Goal: Task Accomplishment & Management: Manage account settings

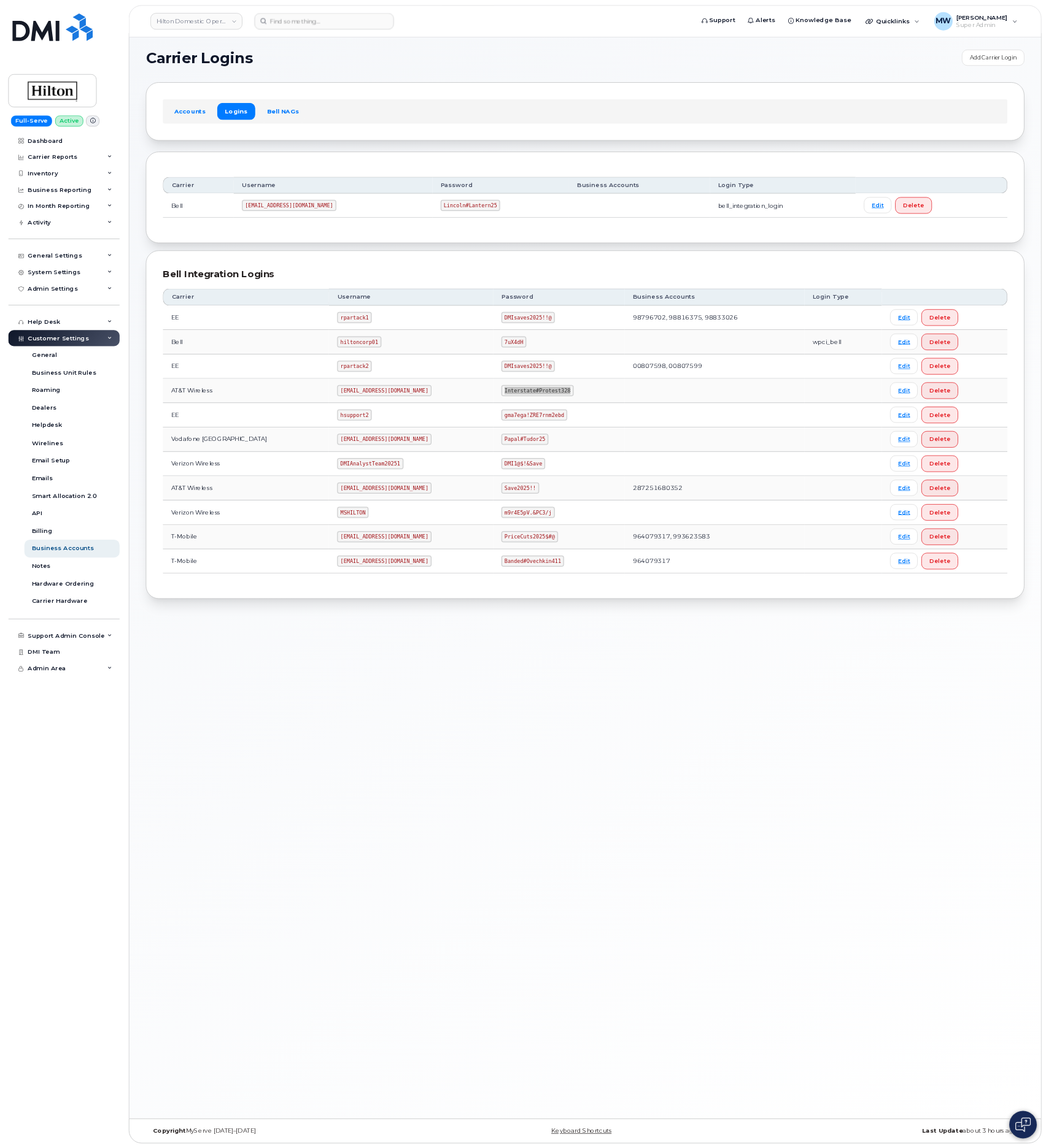
scroll to position [6, 0]
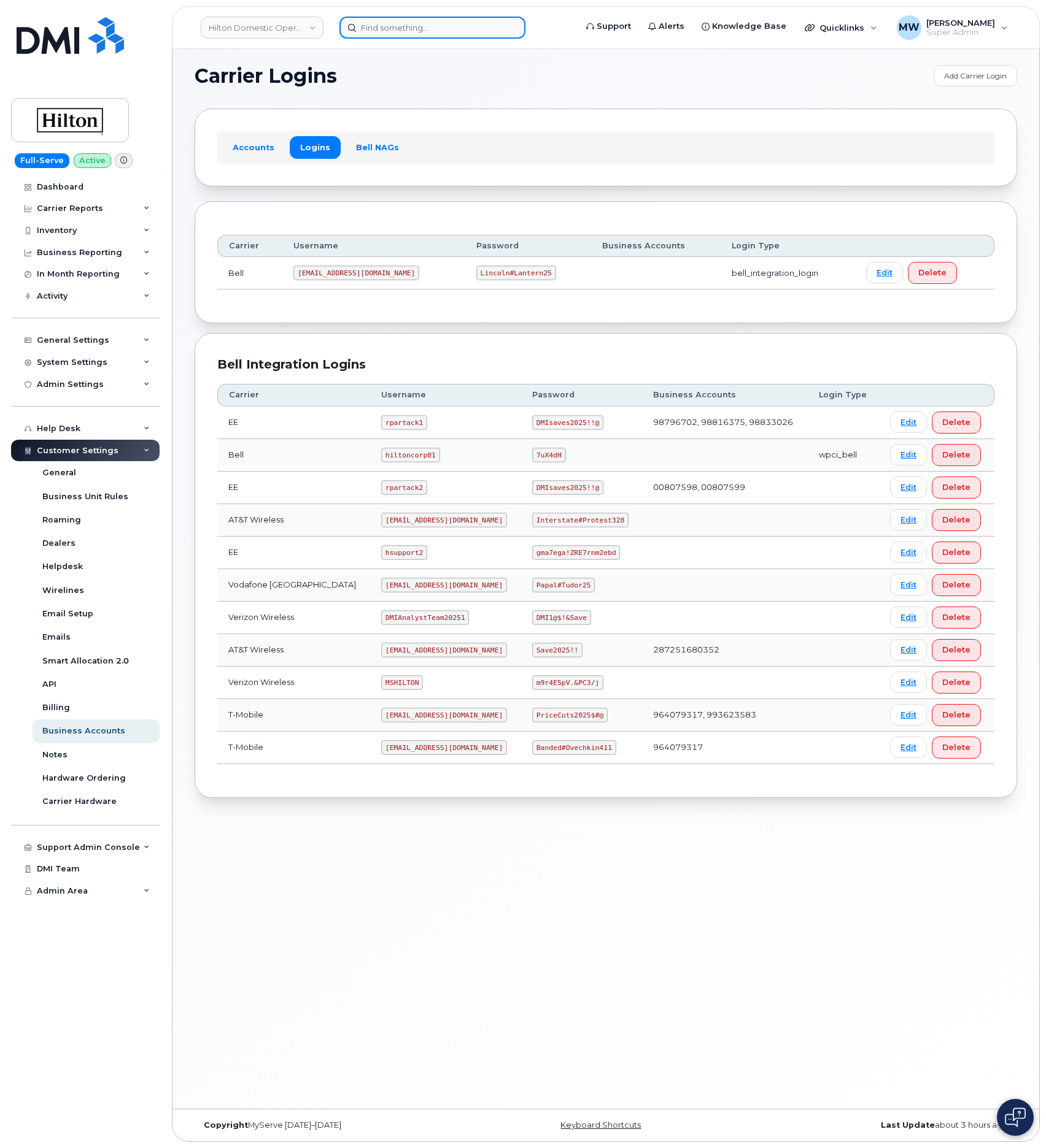
click at [390, 31] on input at bounding box center [432, 27] width 186 height 22
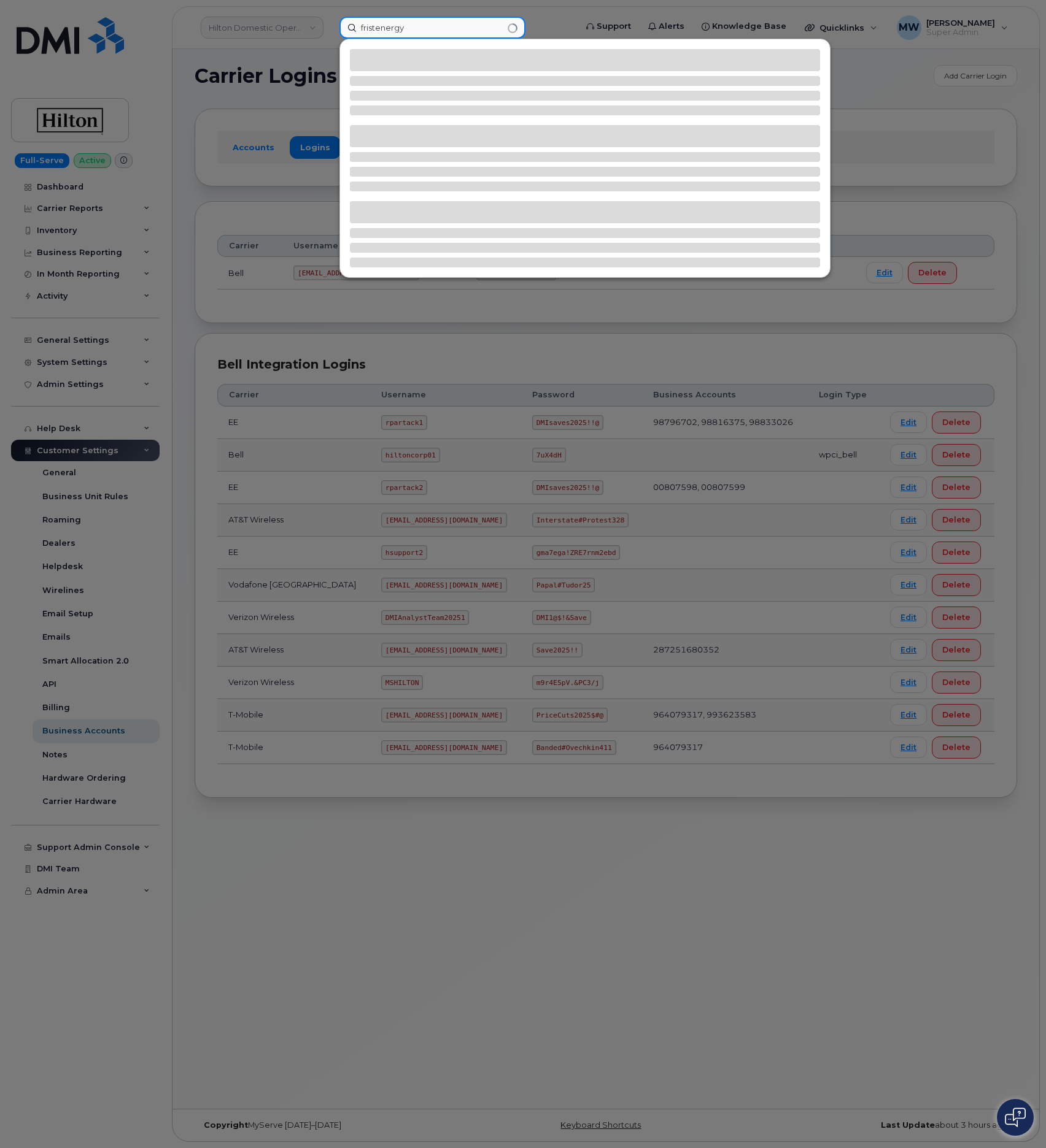
click at [391, 31] on input "fristenergy" at bounding box center [432, 27] width 186 height 22
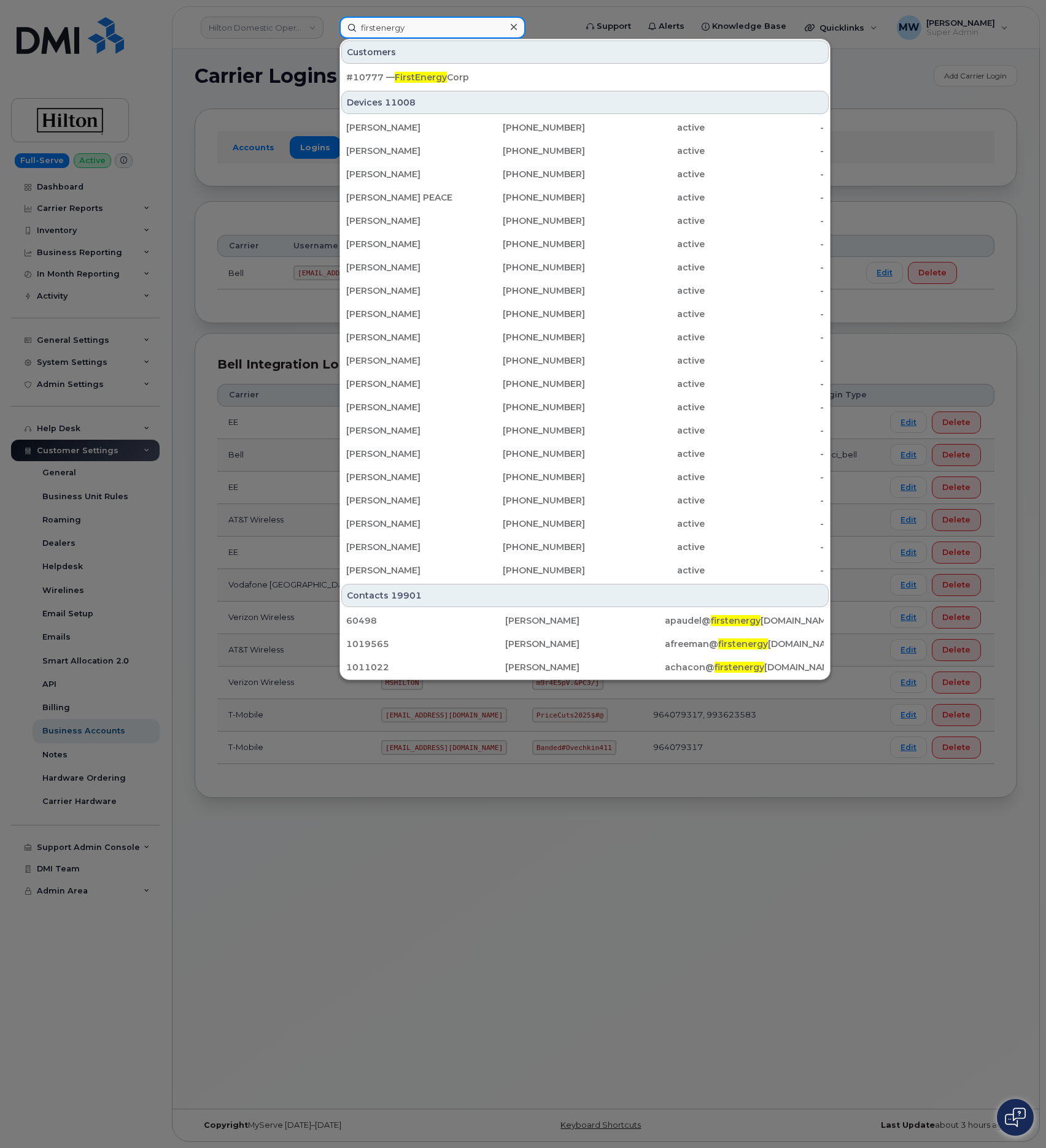
type input "firstenergy"
click at [436, 71] on div "#10777 — FirstEnergy Corp" at bounding box center [585, 77] width 478 height 22
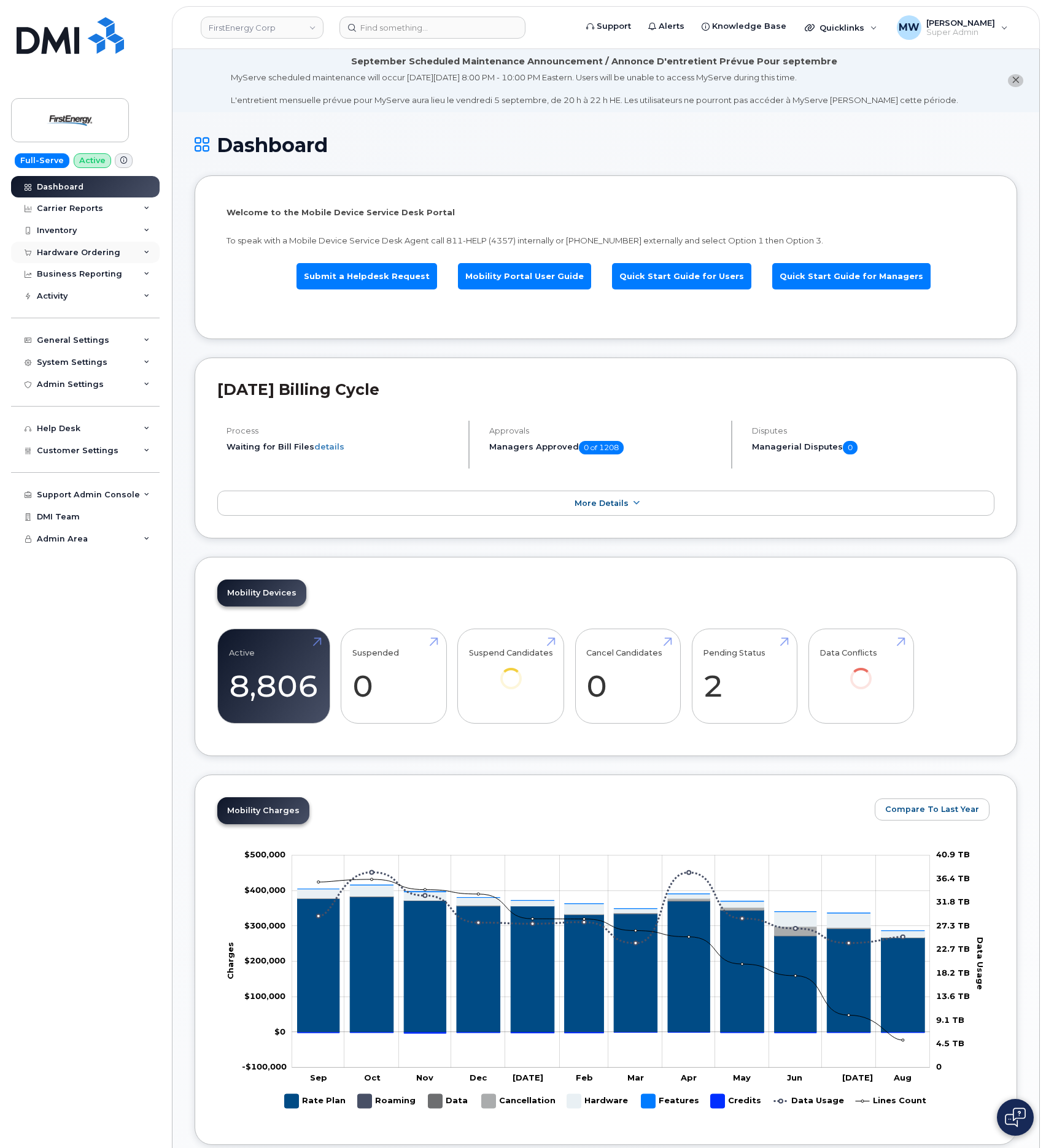
click at [79, 256] on div "Hardware Ordering" at bounding box center [79, 252] width 83 height 10
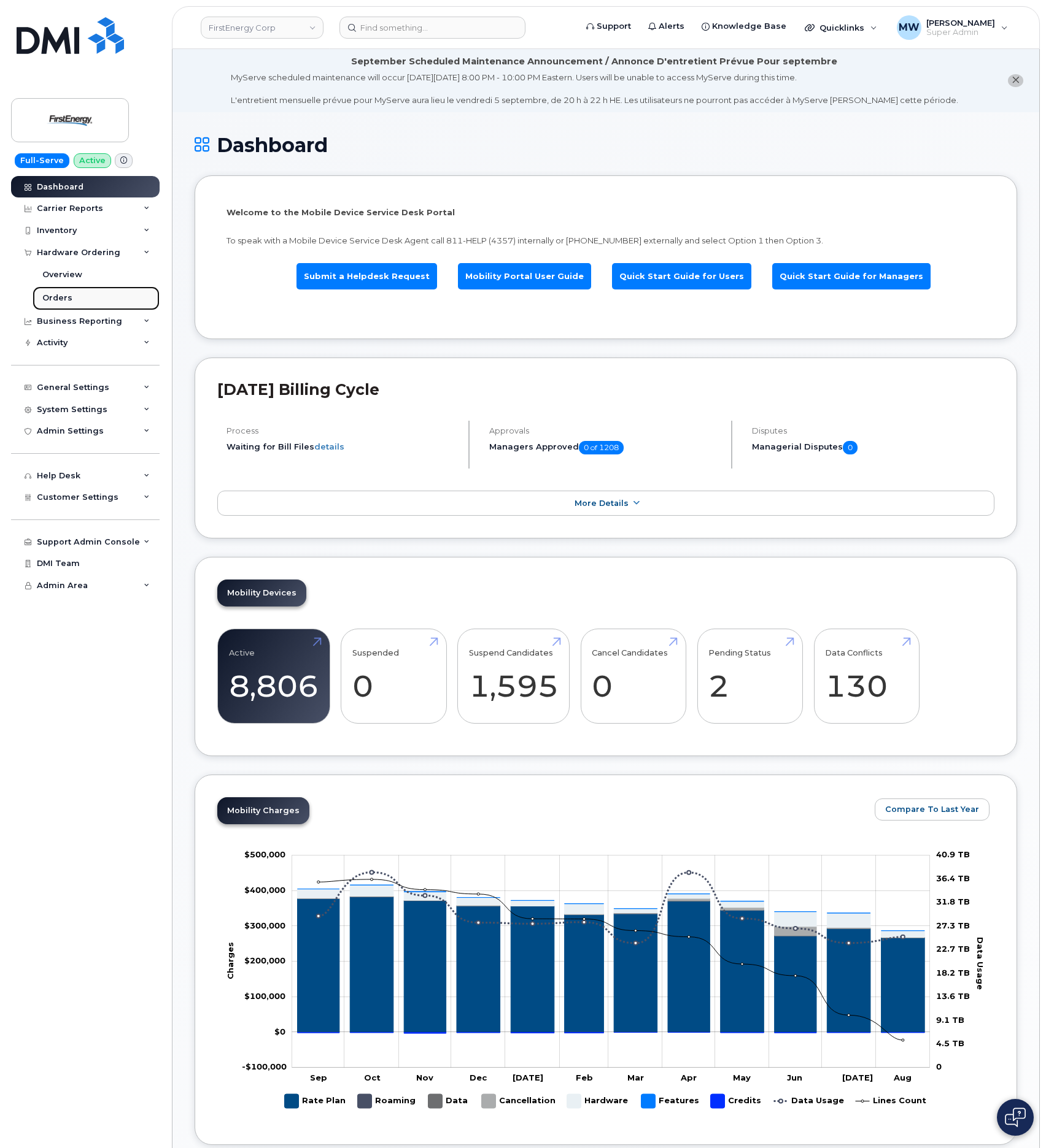
click at [78, 301] on link "Orders" at bounding box center [96, 298] width 127 height 23
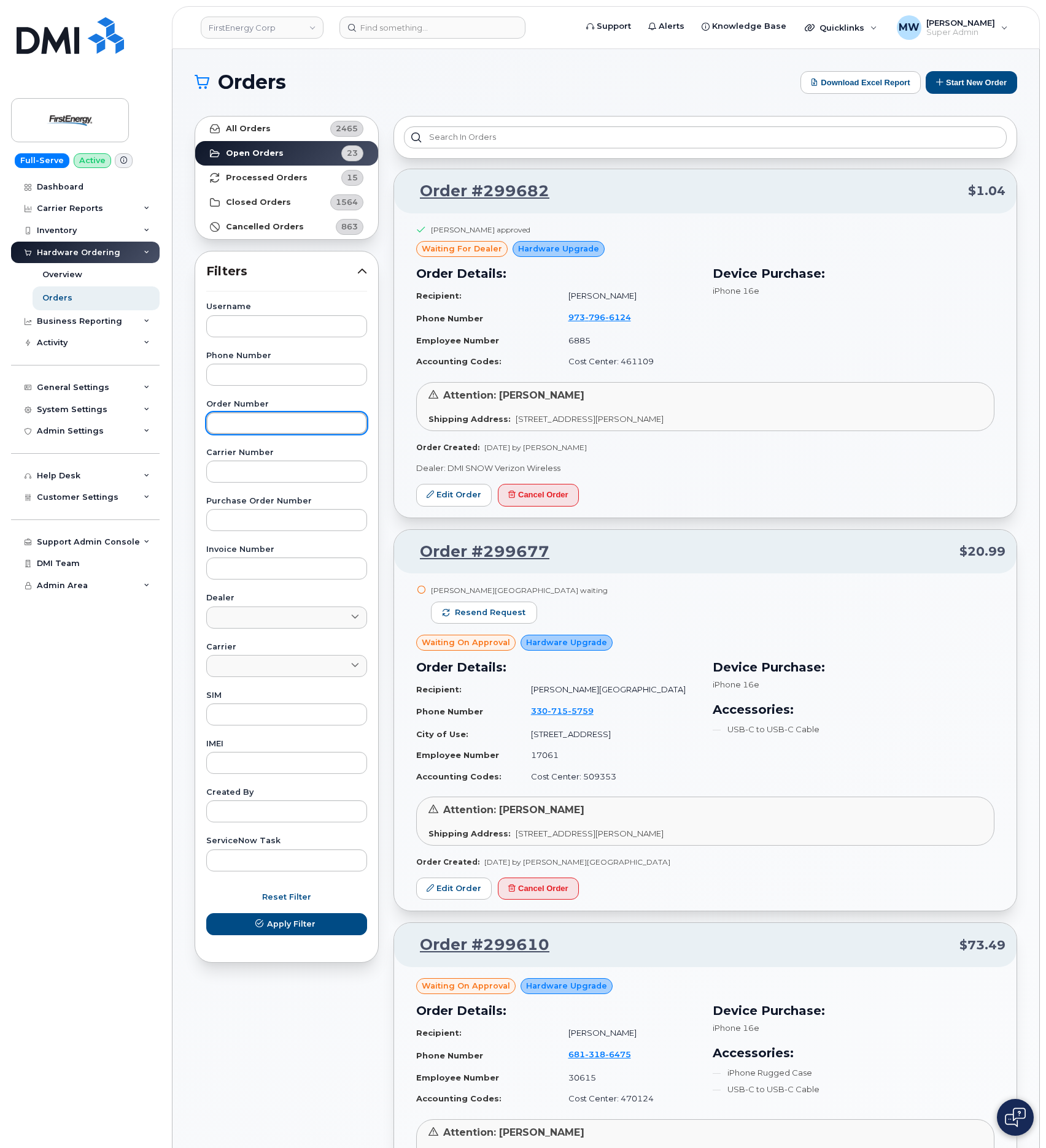
click at [275, 423] on input "text" at bounding box center [287, 423] width 160 height 22
paste input "298858"
type input "298858"
click at [207, 913] on button "Apply Filter" at bounding box center [287, 924] width 160 height 22
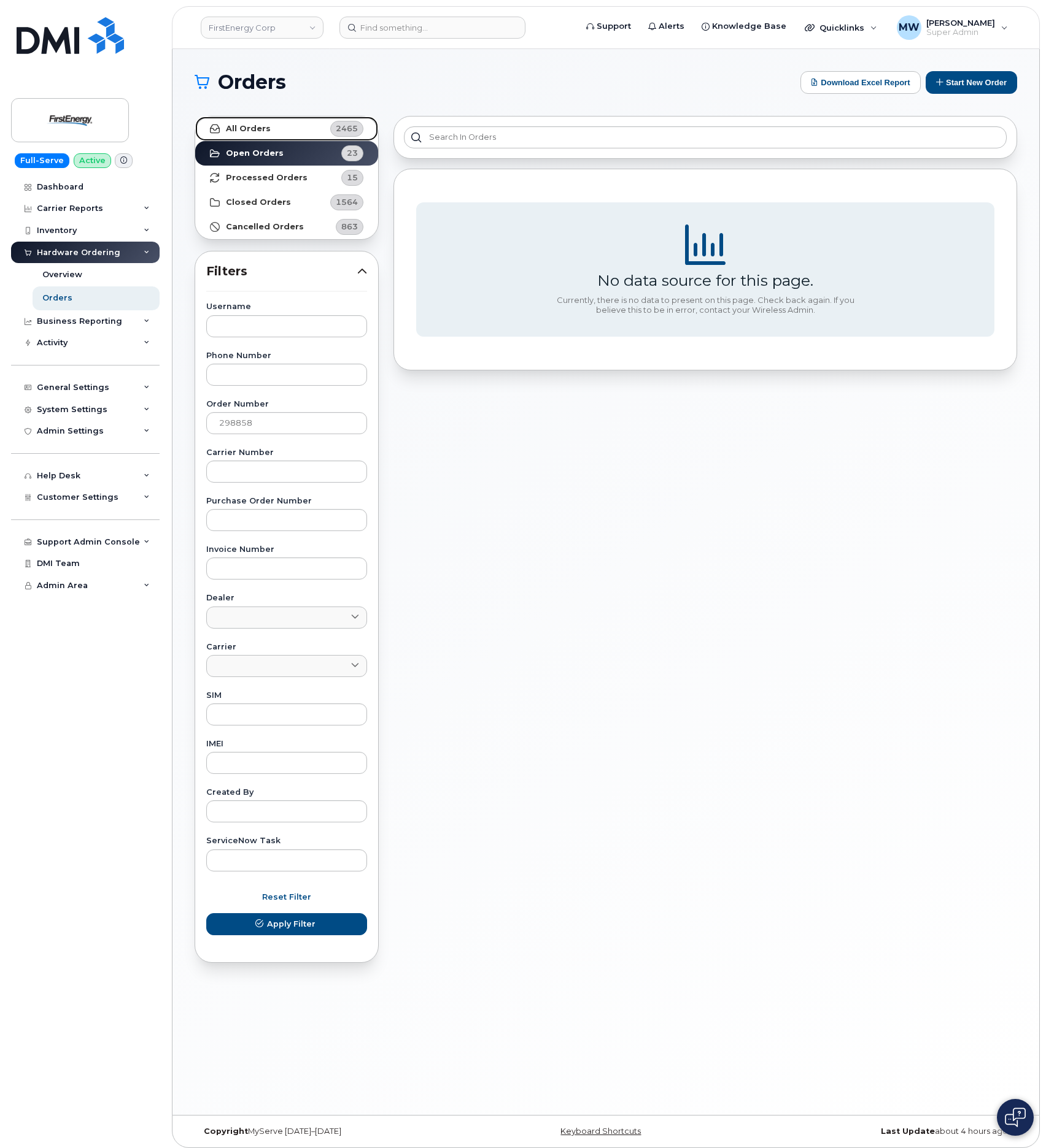
click at [284, 128] on link "All Orders 2465" at bounding box center [287, 128] width 183 height 25
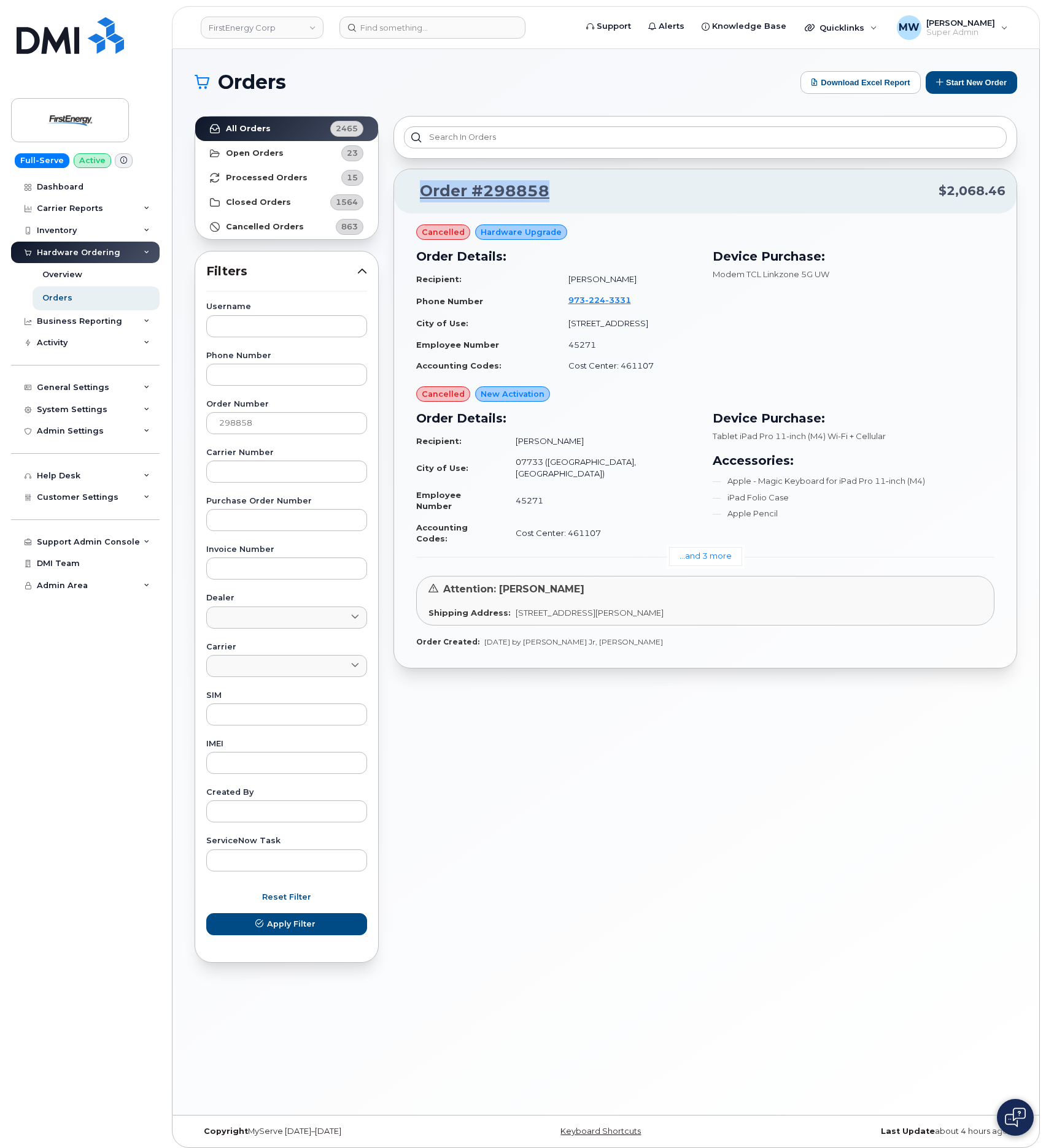
drag, startPoint x: 600, startPoint y: 199, endPoint x: 420, endPoint y: 189, distance: 180.3
click at [420, 189] on p "Order #298858 $2,068.46" at bounding box center [705, 192] width 600 height 22
copy link "Order #298858"
click at [514, 196] on link "Order #298858" at bounding box center [477, 192] width 144 height 22
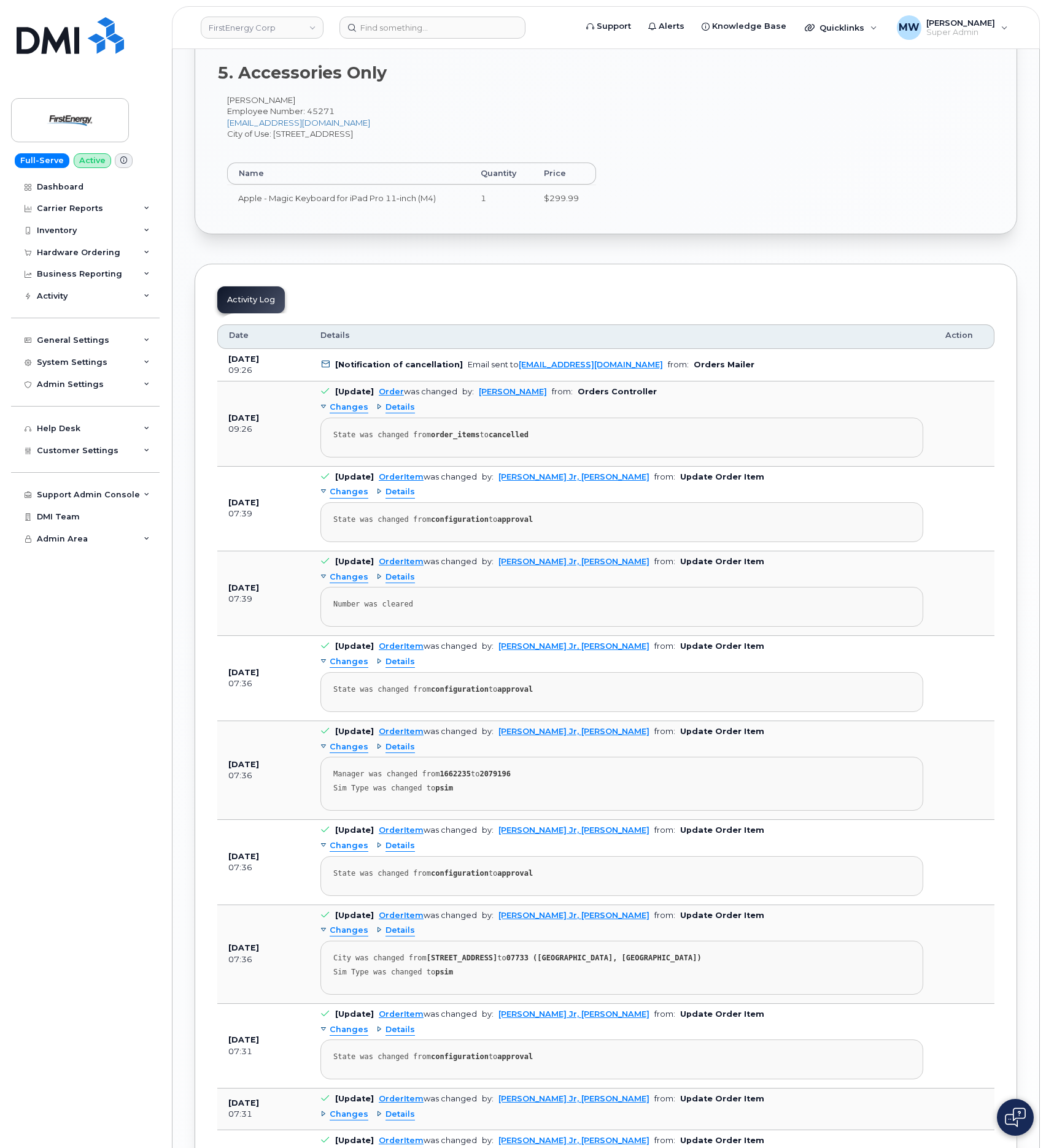
scroll to position [1590, 0]
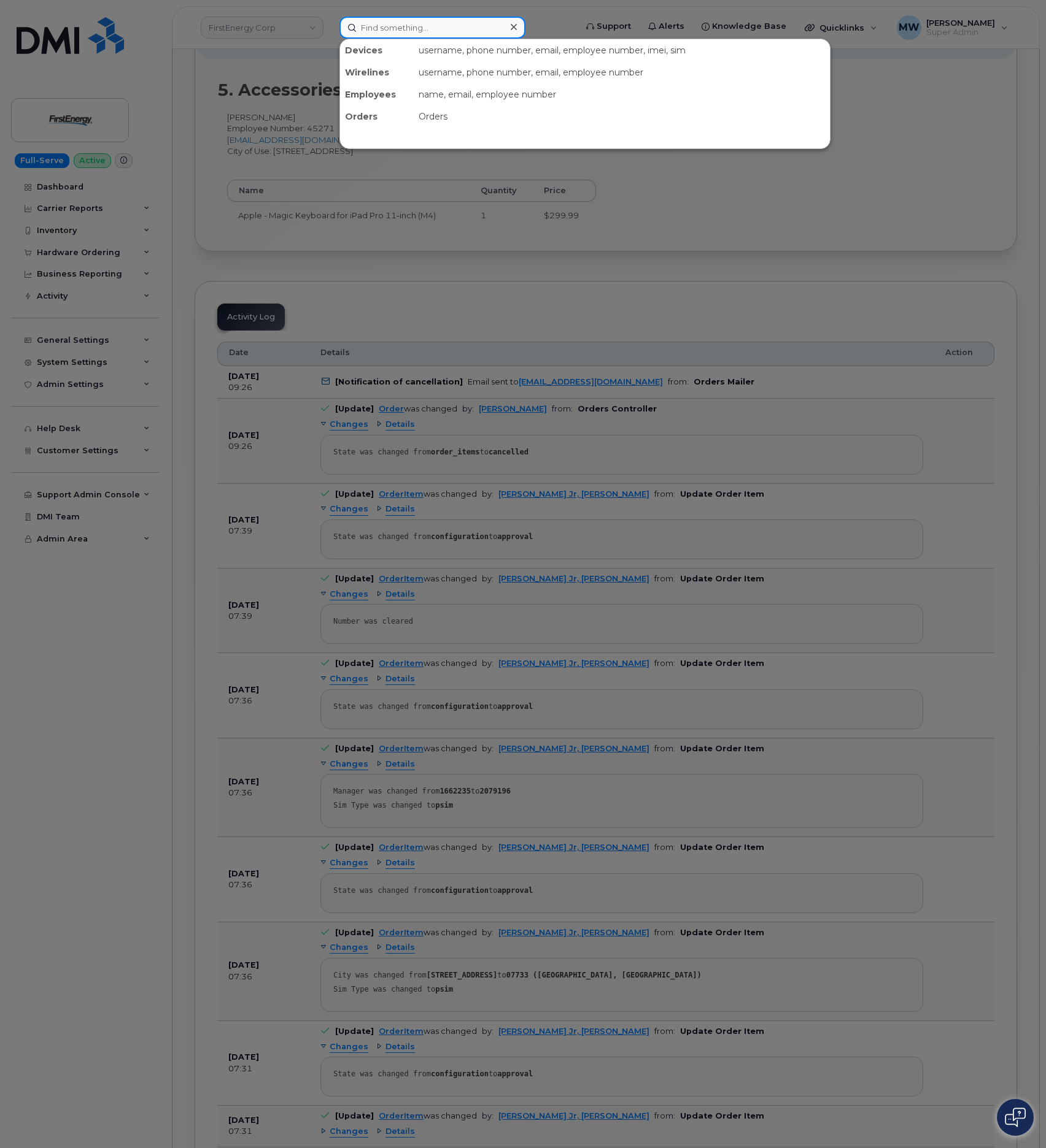
click at [420, 28] on input at bounding box center [432, 27] width 186 height 22
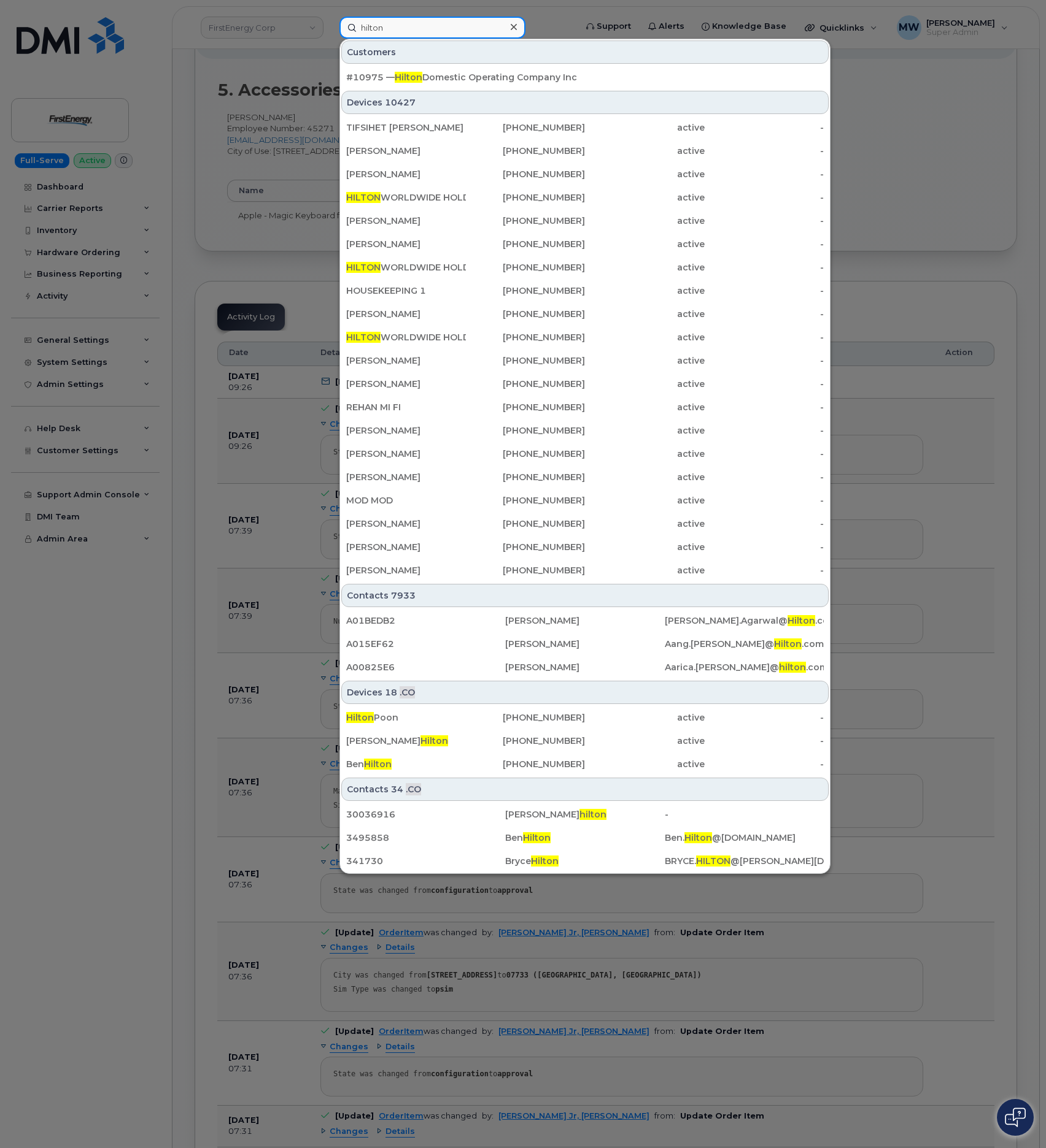
type input "hilton"
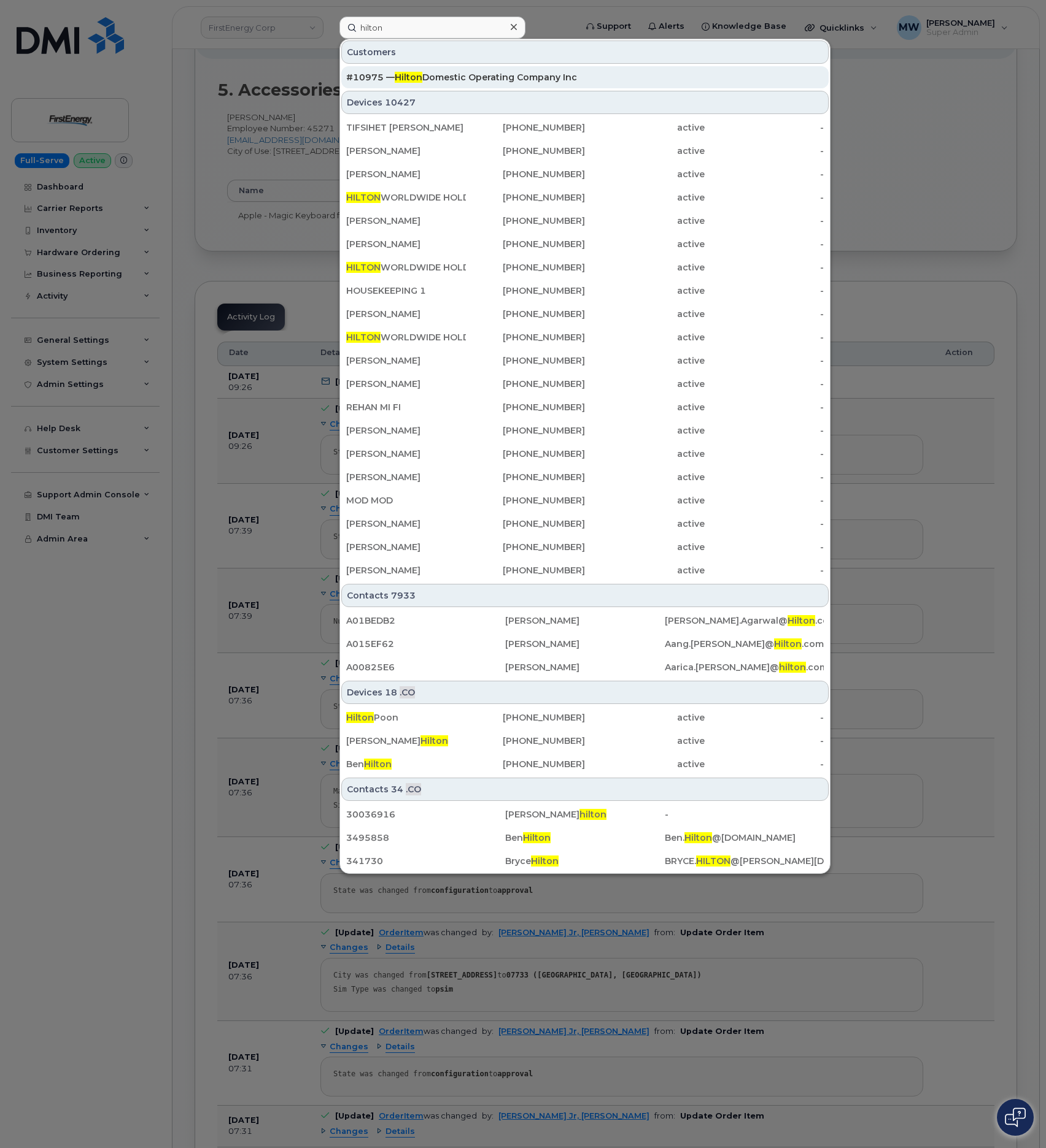
drag, startPoint x: 498, startPoint y: 59, endPoint x: 505, endPoint y: 74, distance: 16.6
click at [499, 63] on div "Customers" at bounding box center [585, 52] width 487 height 23
click at [505, 74] on div "#10975 — Hilton Domestic Operating Company Inc" at bounding box center [585, 77] width 478 height 13
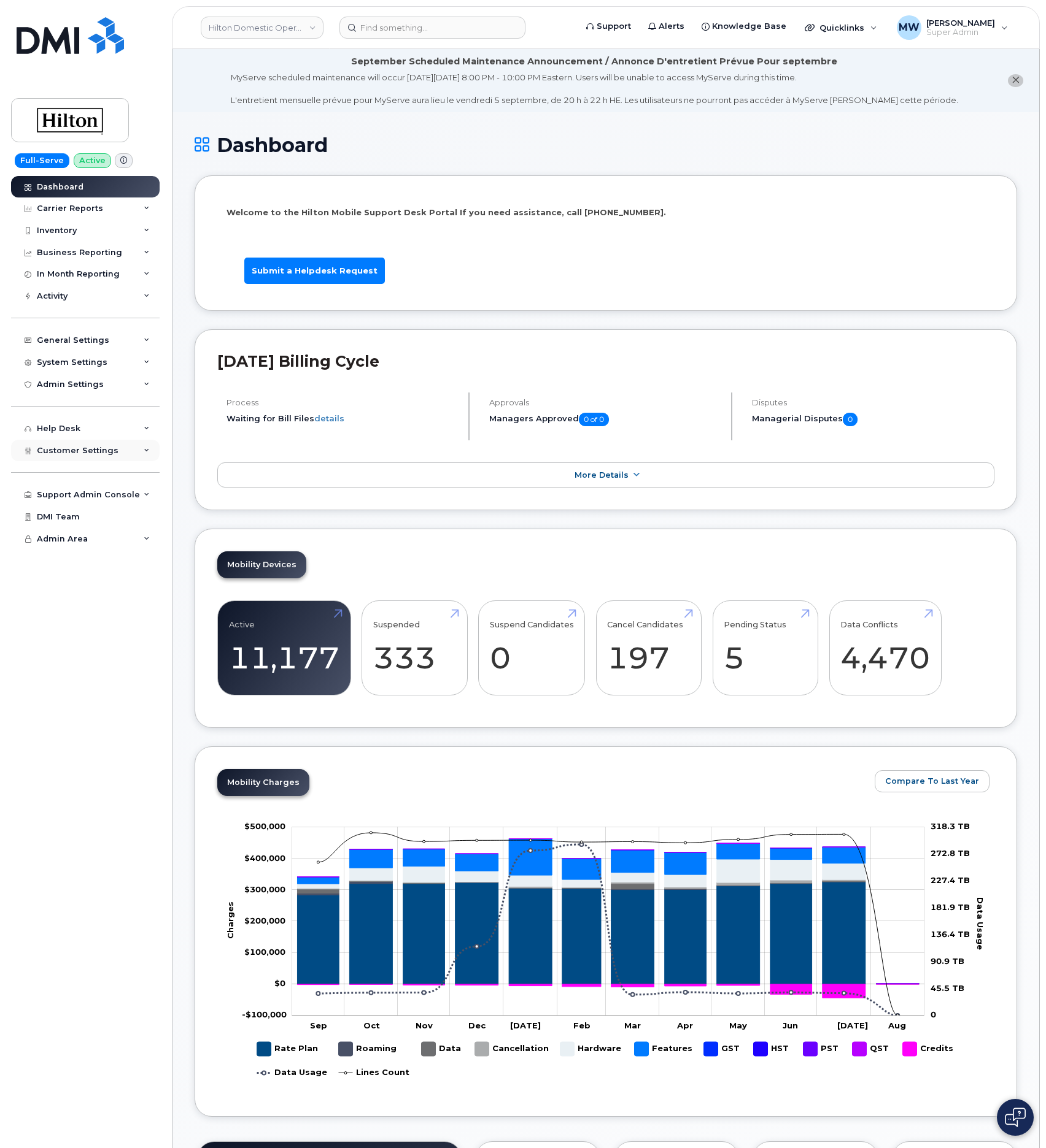
click at [70, 455] on div "Customer Settings" at bounding box center [78, 451] width 82 height 10
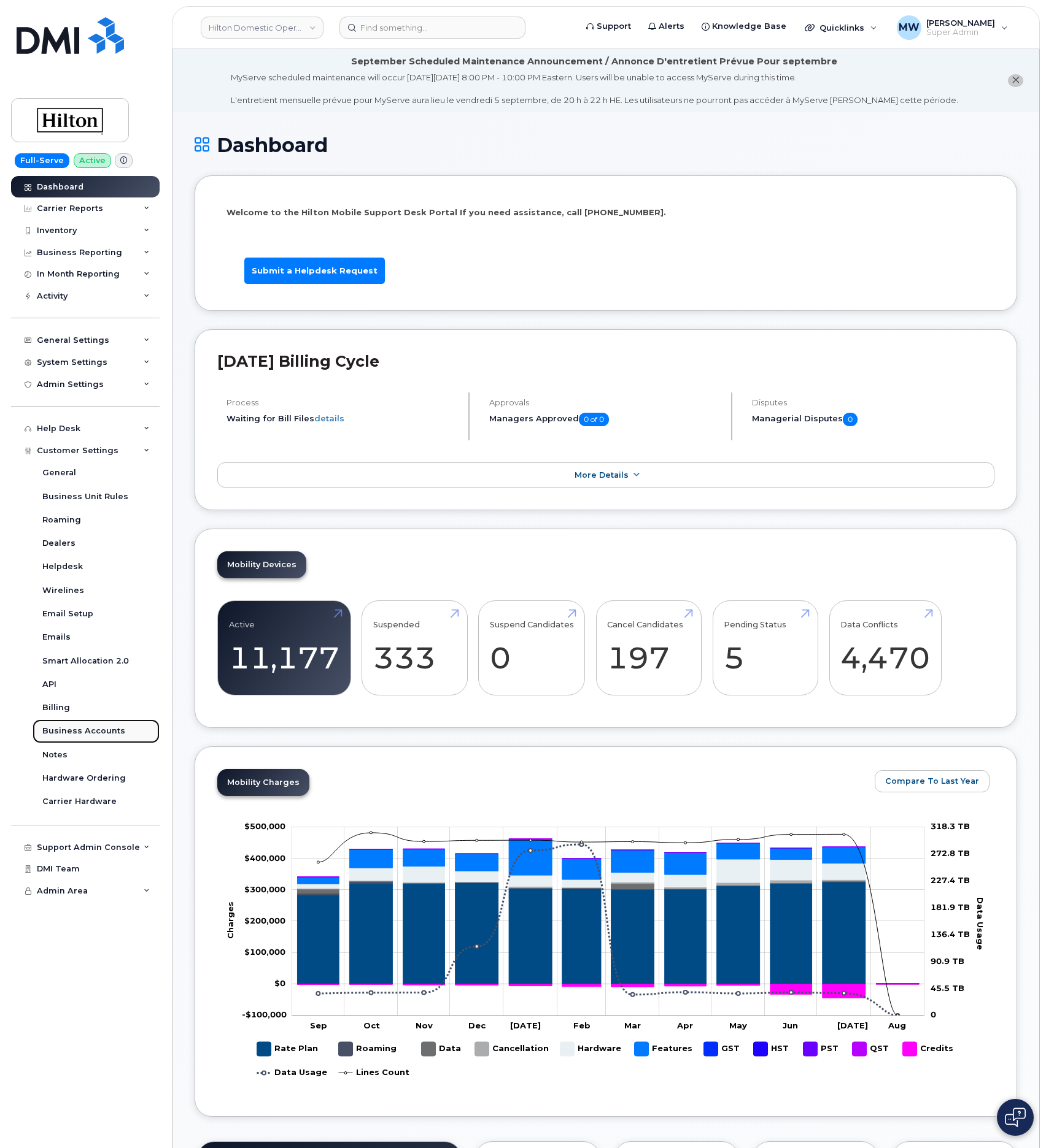
click at [72, 734] on div "Business Accounts" at bounding box center [84, 731] width 83 height 11
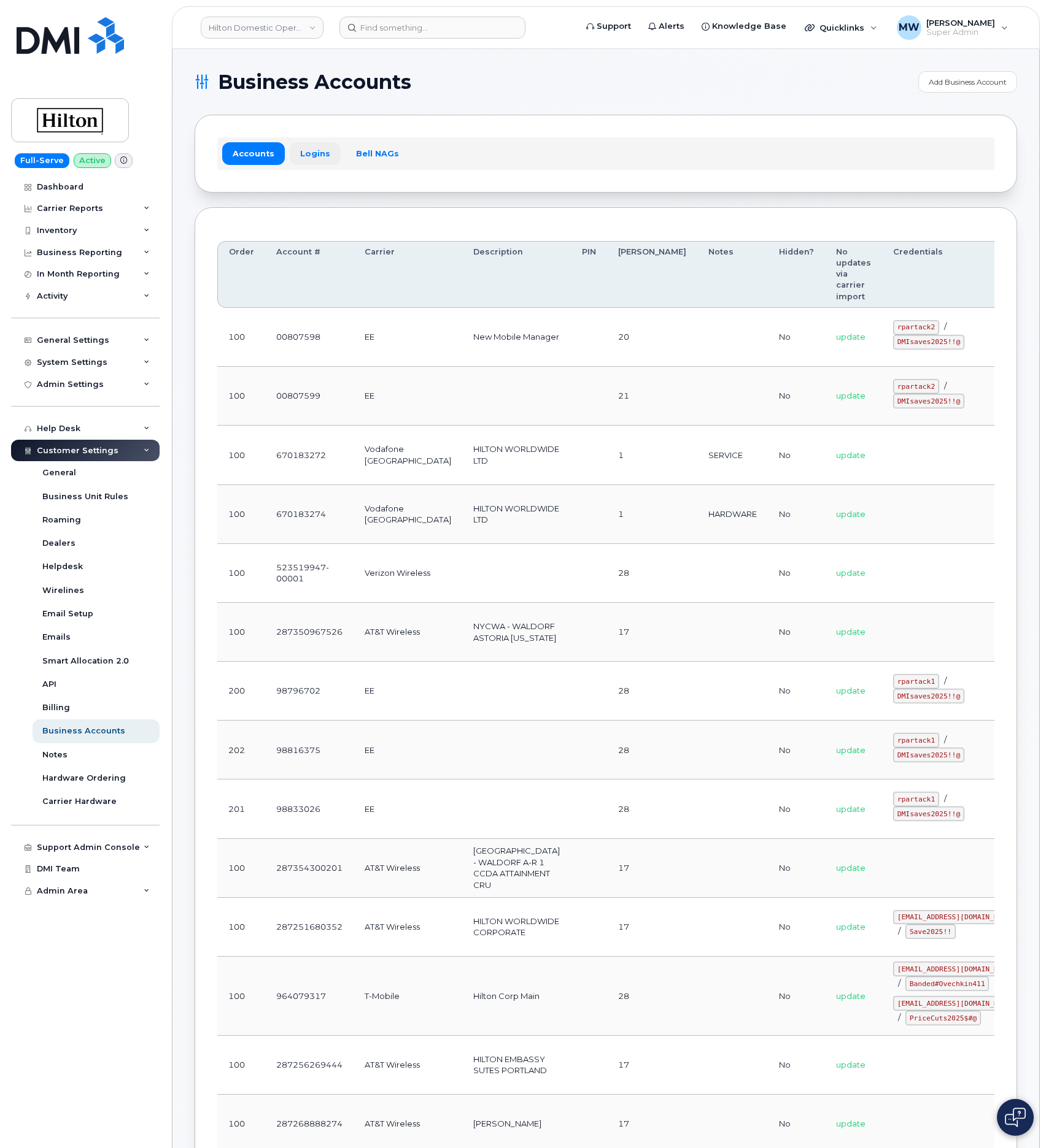
click at [314, 157] on link "Logins" at bounding box center [315, 154] width 51 height 22
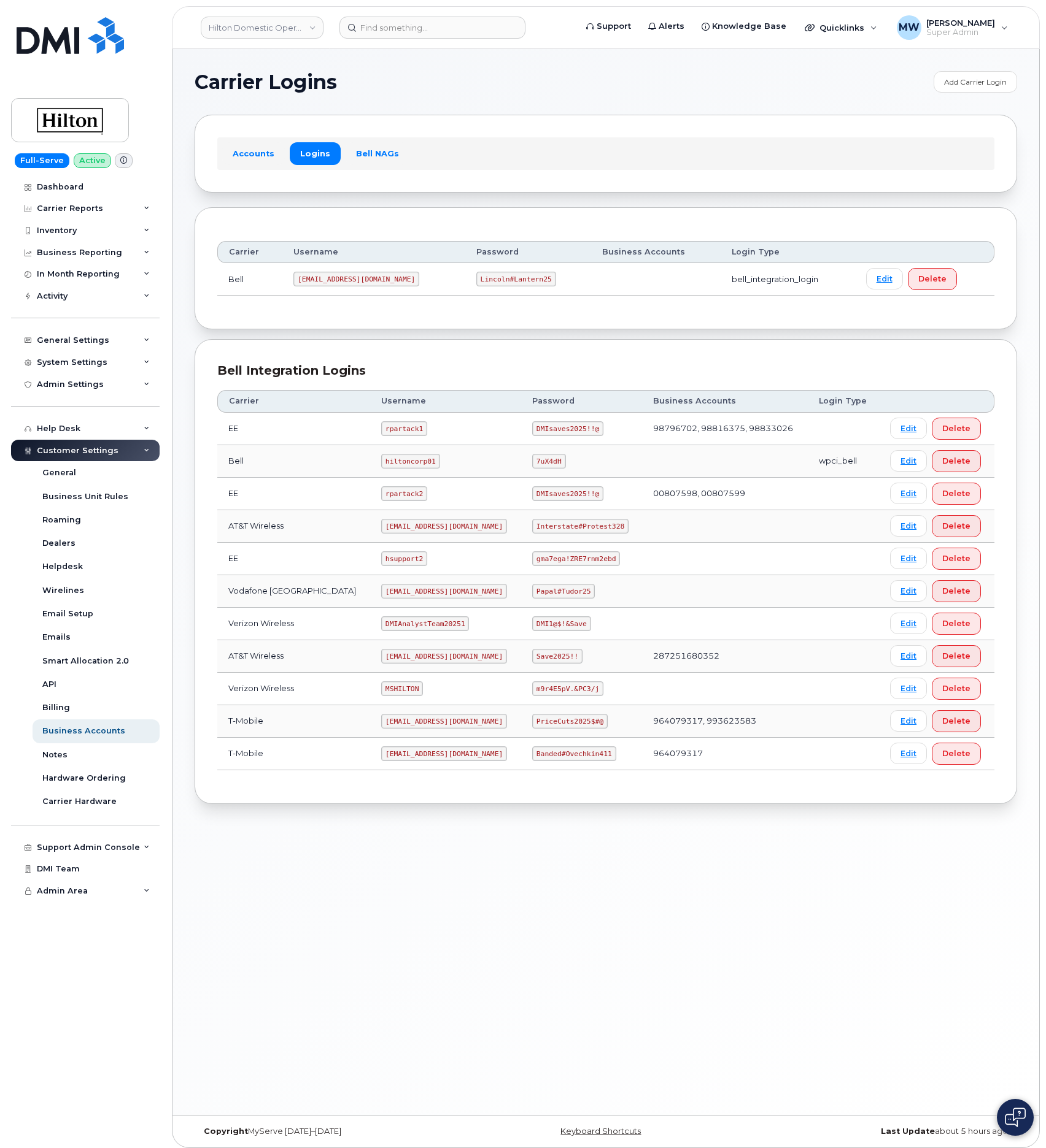
click at [411, 534] on code "ms-hilton@dminc.com" at bounding box center [444, 526] width 126 height 15
copy code "ms-hilton@dminc.com"
click at [598, 531] on code "Interstate#Protest328" at bounding box center [580, 526] width 97 height 15
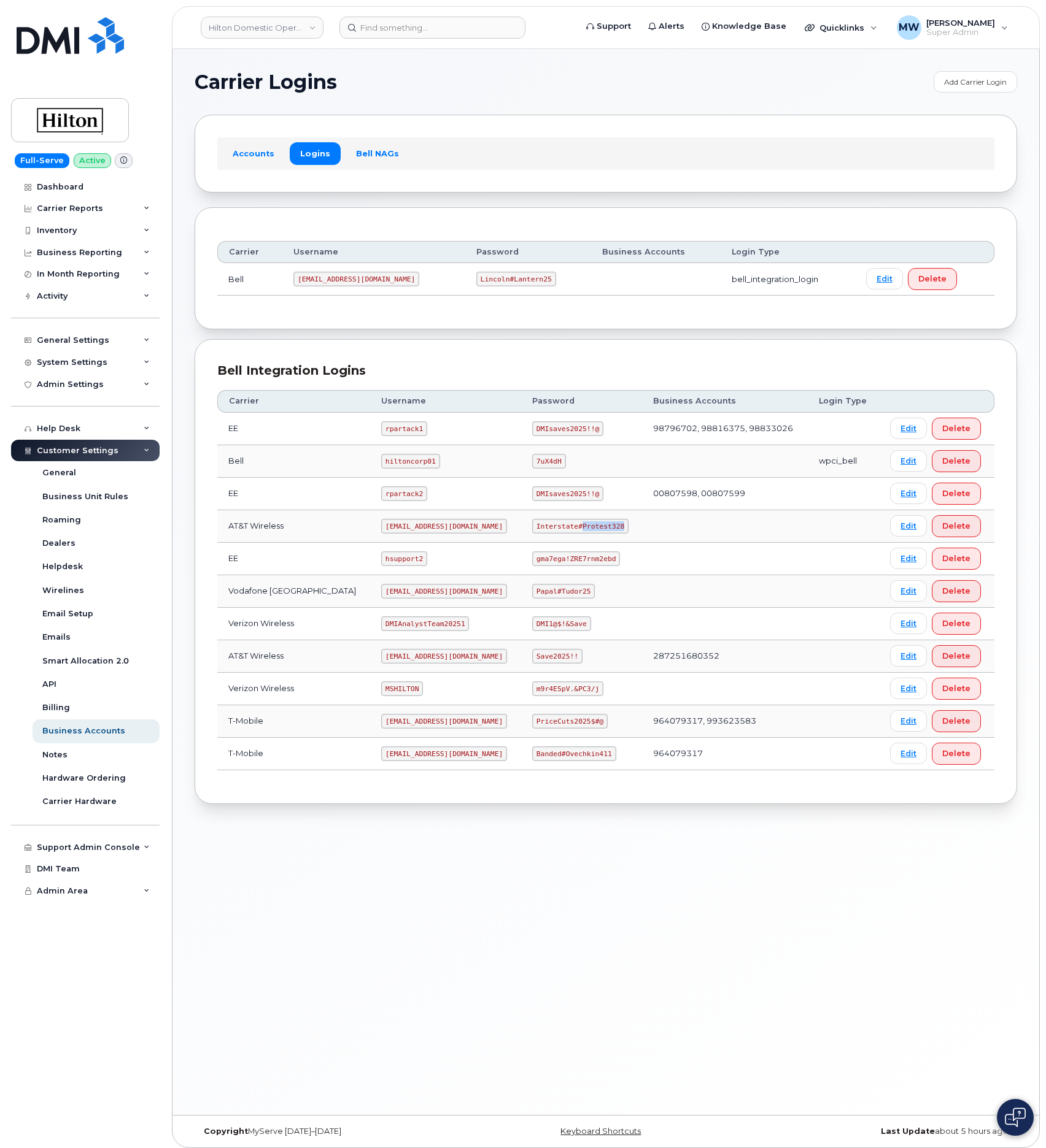
click at [598, 531] on code "Interstate#Protest328" at bounding box center [580, 526] width 97 height 15
copy code "Interstate#Protest328"
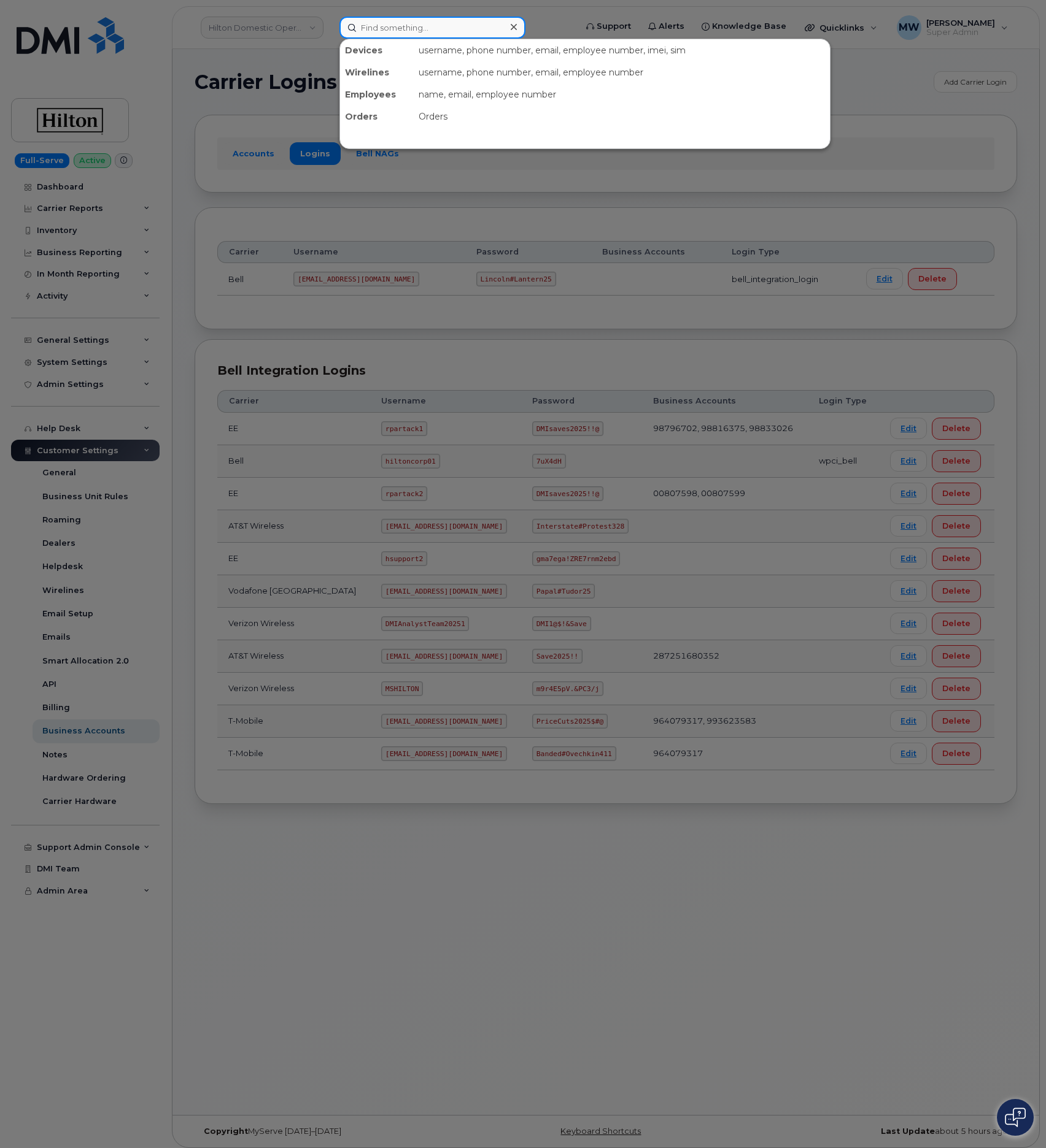
click at [403, 33] on input at bounding box center [432, 27] width 186 height 22
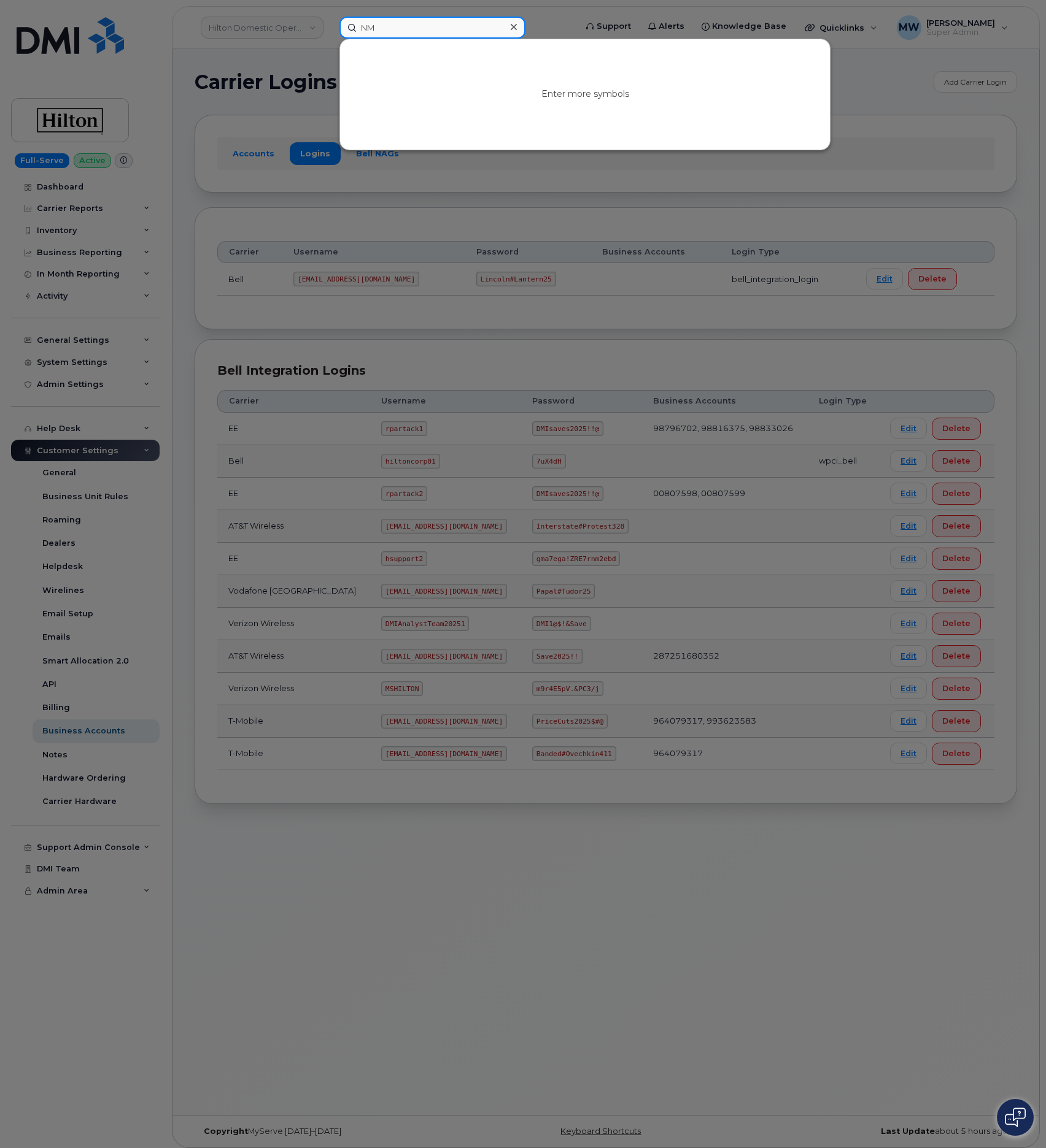
type input "N"
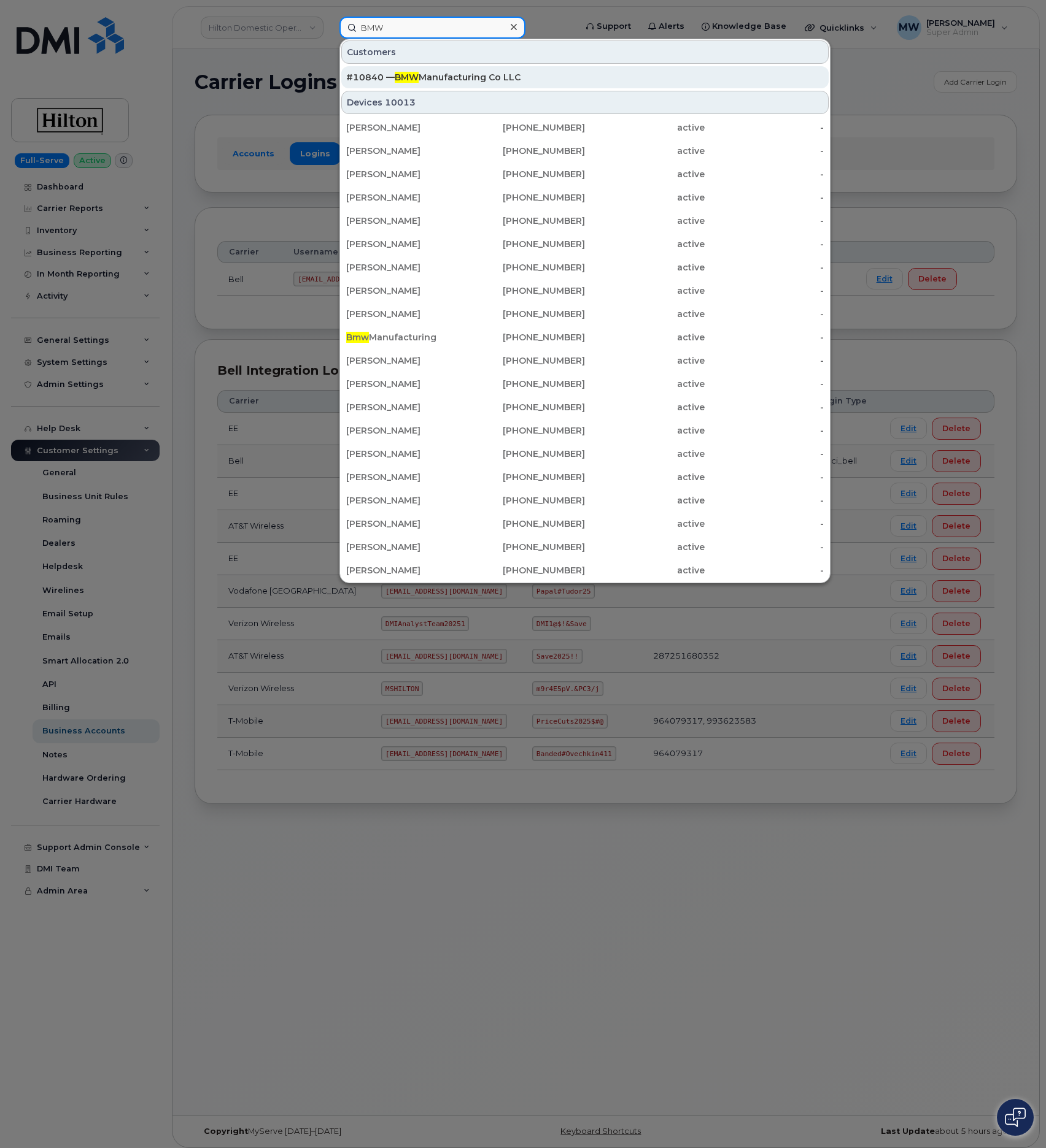
type input "BMW"
click at [477, 66] on link "#10840 — BMW Manufacturing Co LLC" at bounding box center [585, 77] width 487 height 22
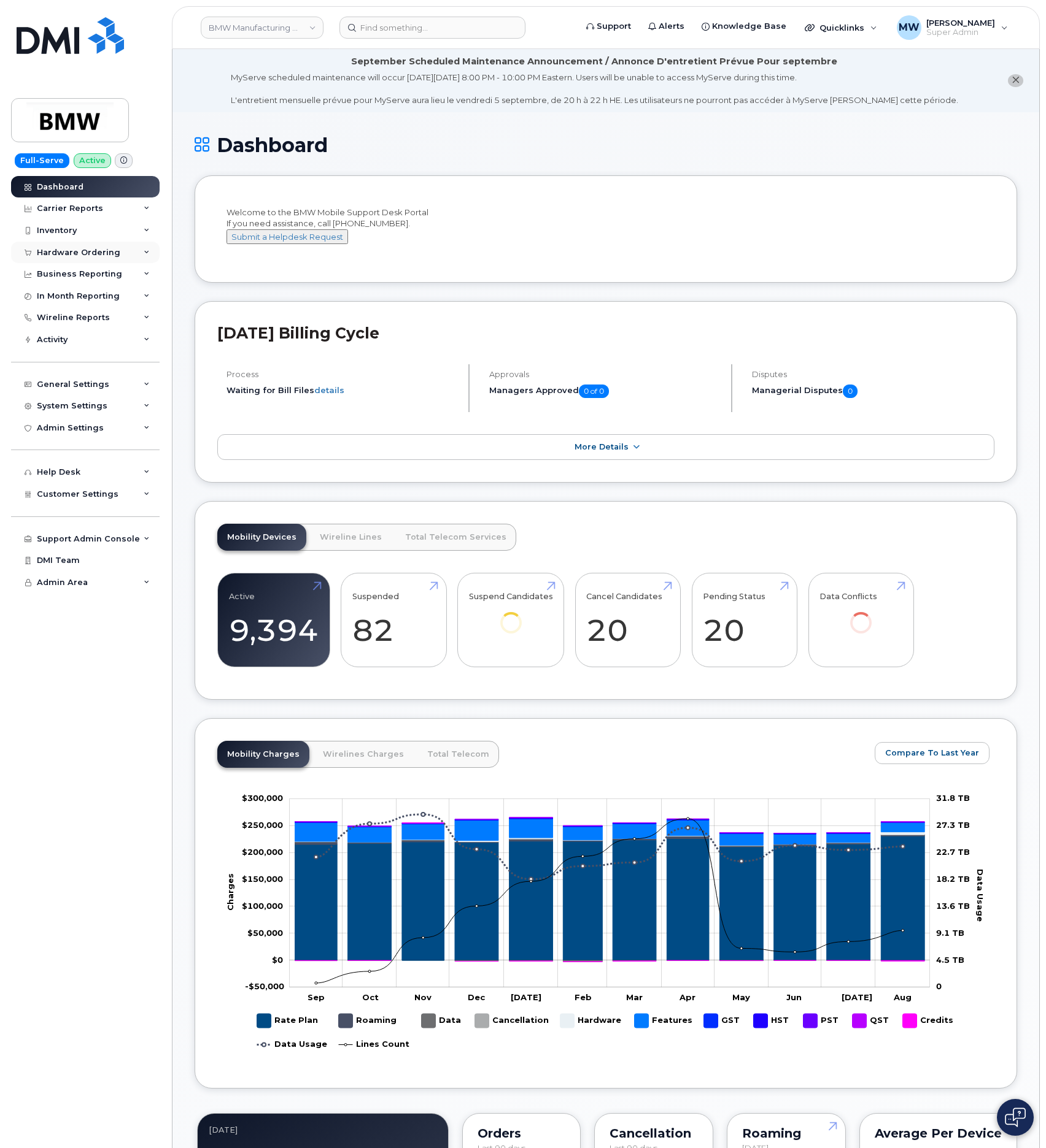
click at [83, 251] on div "Hardware Ordering" at bounding box center [79, 252] width 83 height 10
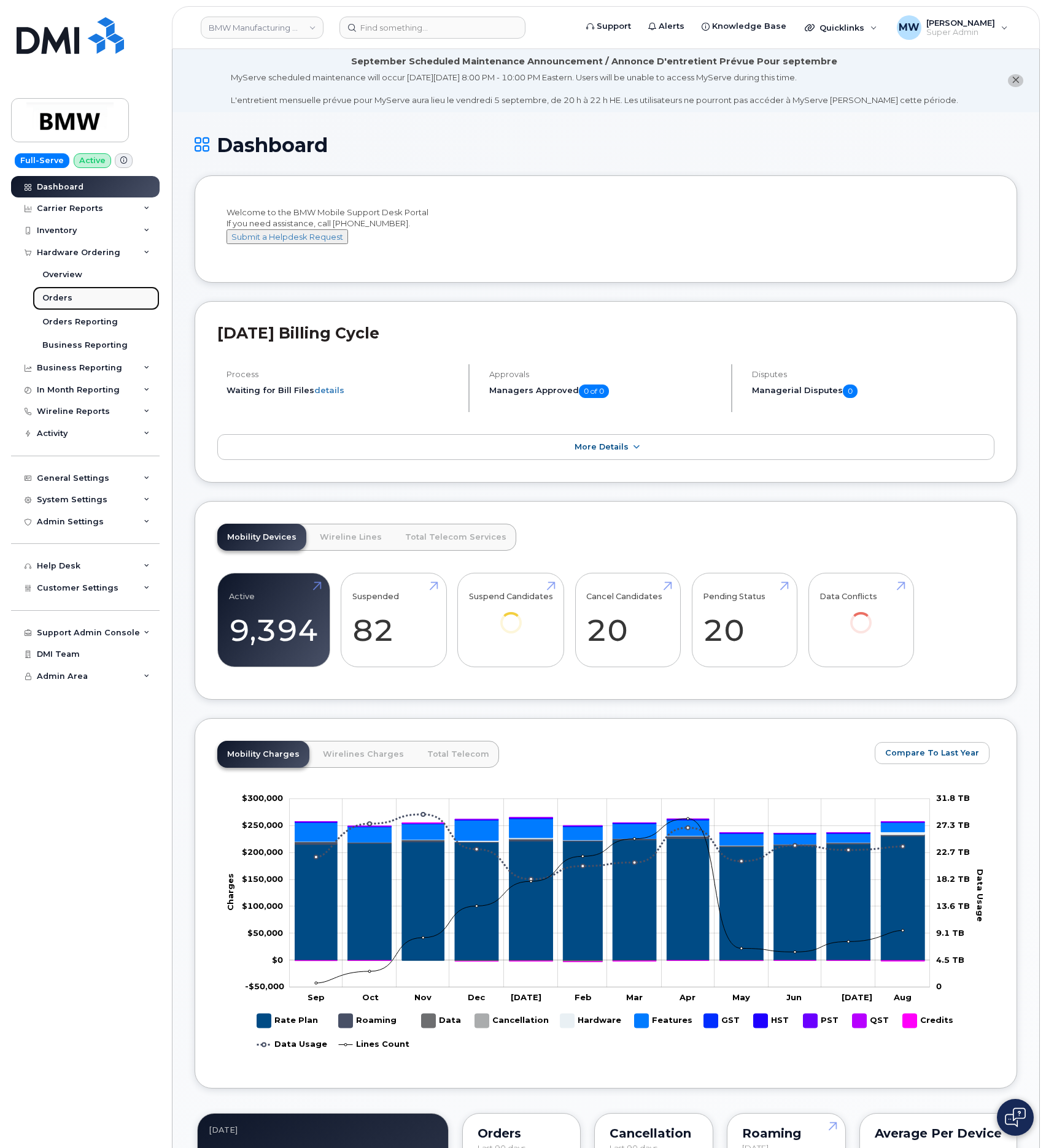
click at [51, 298] on div "Orders" at bounding box center [57, 298] width 30 height 11
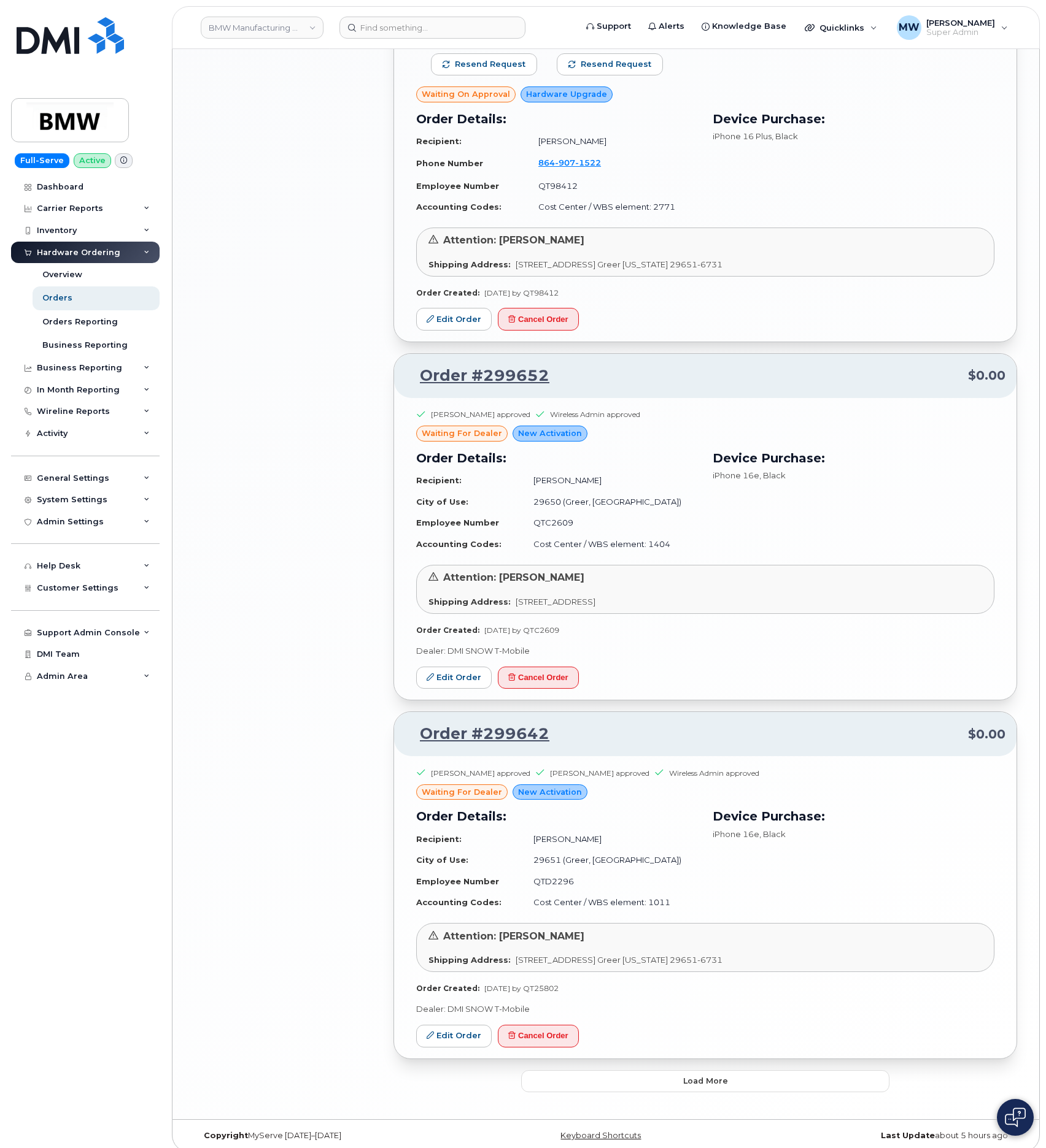
scroll to position [1821, 0]
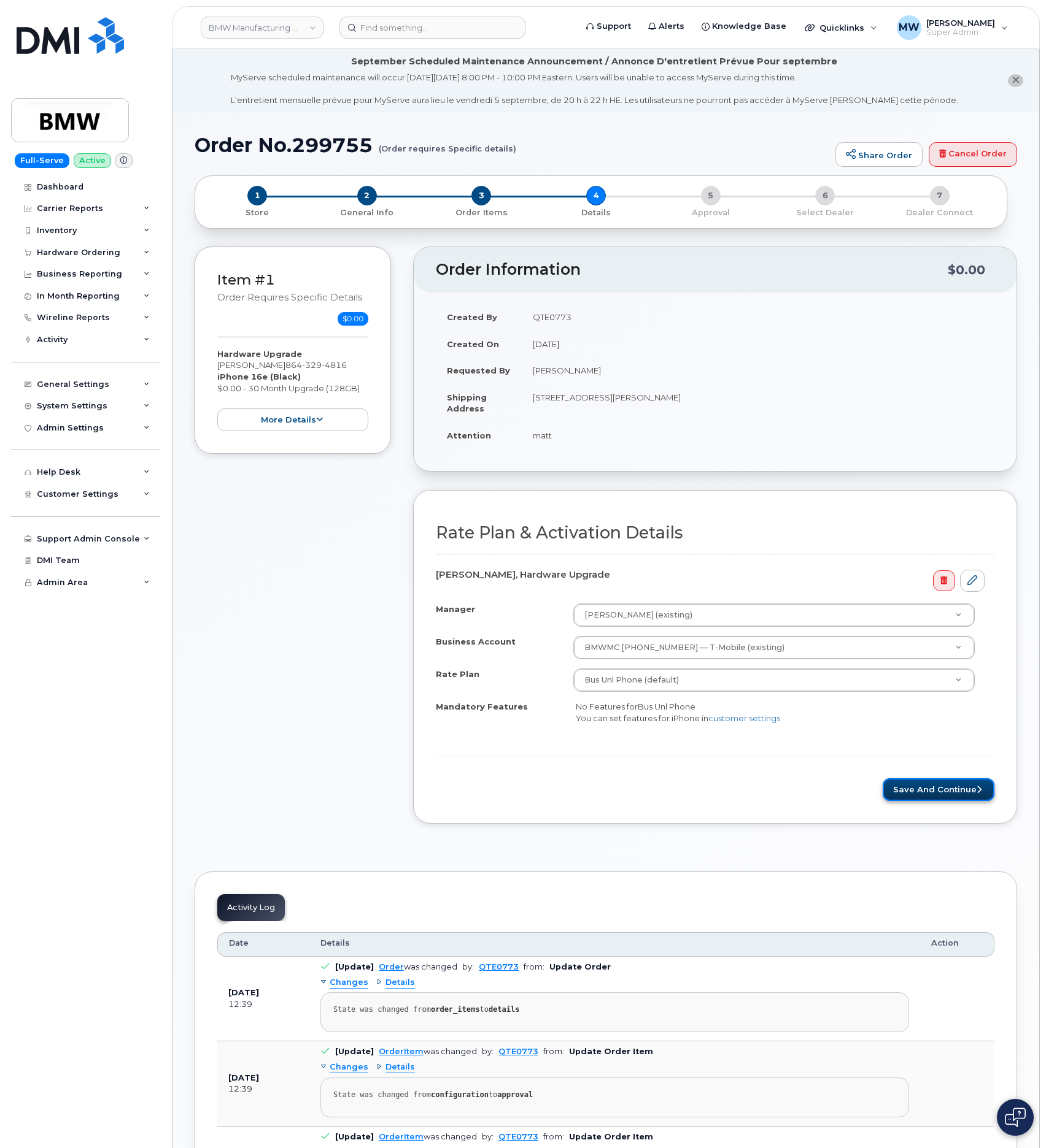
click at [909, 799] on button "Save and Continue" at bounding box center [938, 789] width 111 height 23
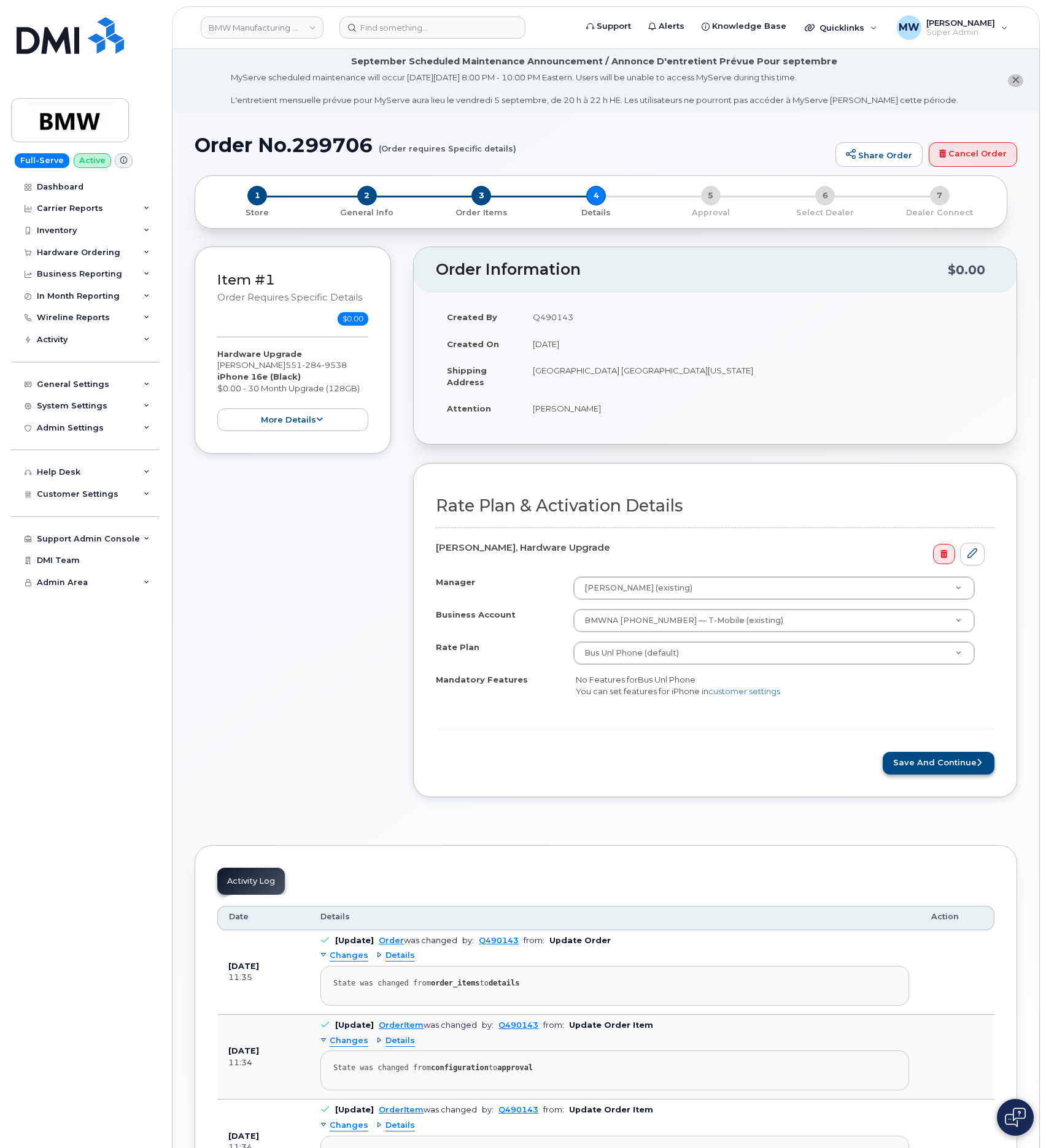
click at [904, 780] on div "Rate Plan & Activation Details Sara Gorski, Hardware Upgrade Manager Jameon Cro…" at bounding box center [715, 630] width 604 height 333
drag, startPoint x: 906, startPoint y: 768, endPoint x: 796, endPoint y: 271, distance: 509.0
click at [906, 767] on button "Save and Continue" at bounding box center [938, 763] width 111 height 23
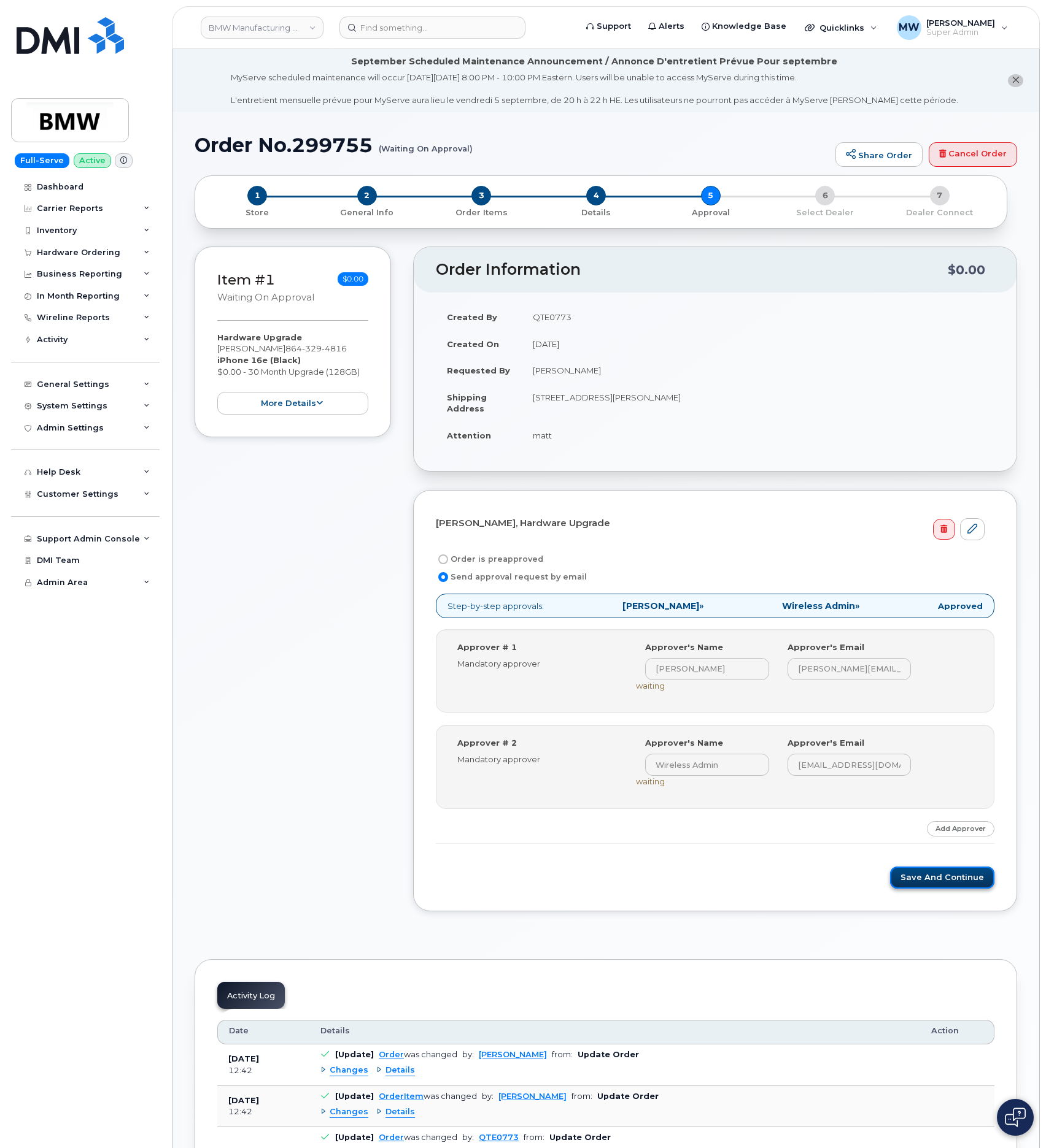
drag, startPoint x: 932, startPoint y: 885, endPoint x: 865, endPoint y: 460, distance: 430.2
click at [932, 883] on button "Save and Continue" at bounding box center [942, 878] width 104 height 23
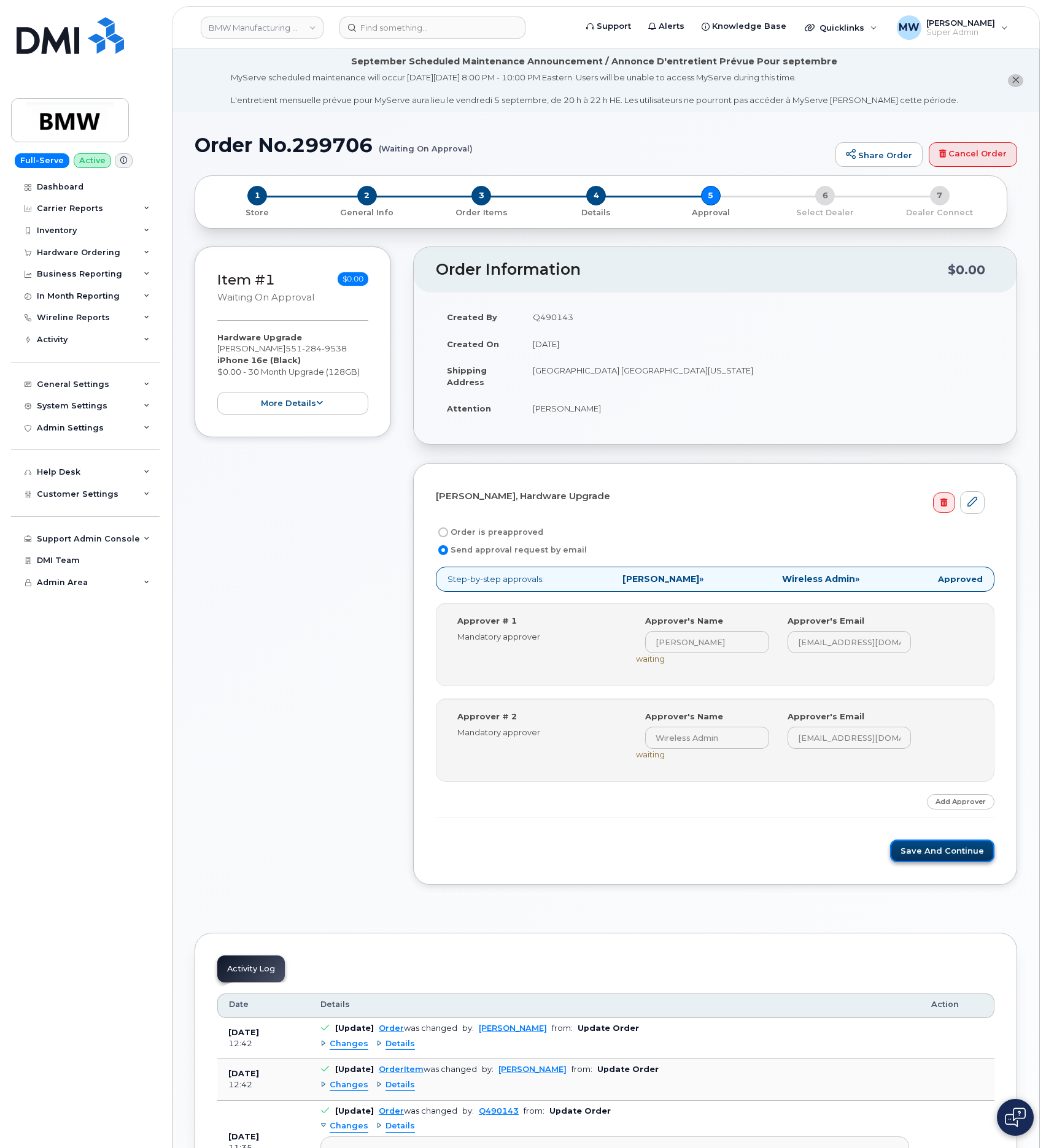
click at [919, 852] on button "Save and Continue" at bounding box center [942, 851] width 104 height 23
